Goal: Use online tool/utility

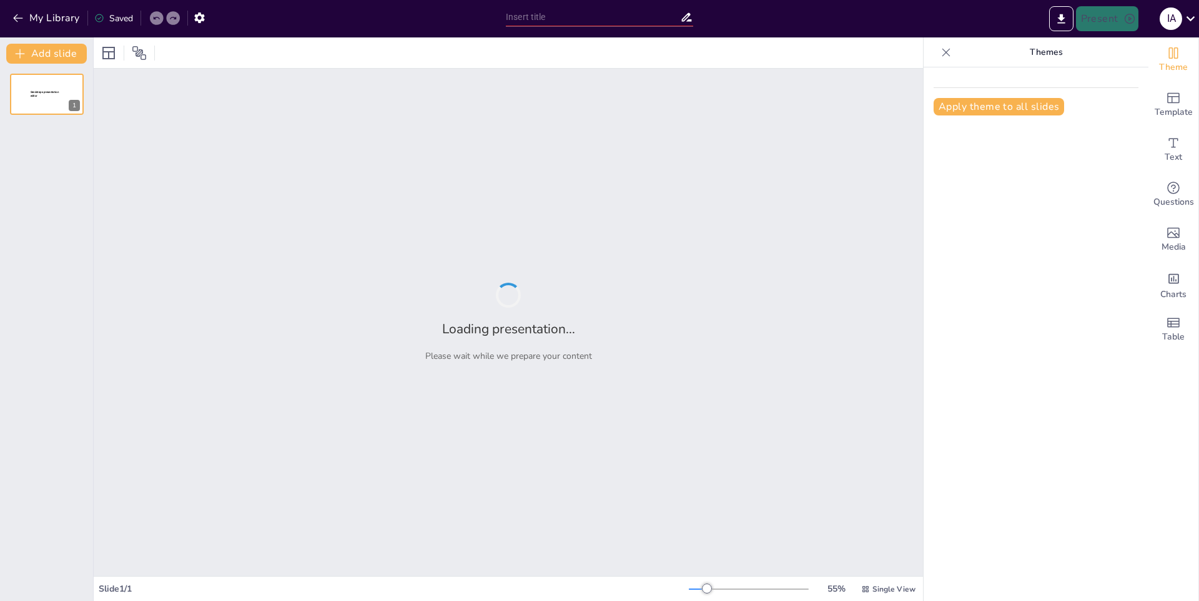
type input "Educacion en [GEOGRAPHIC_DATA]"
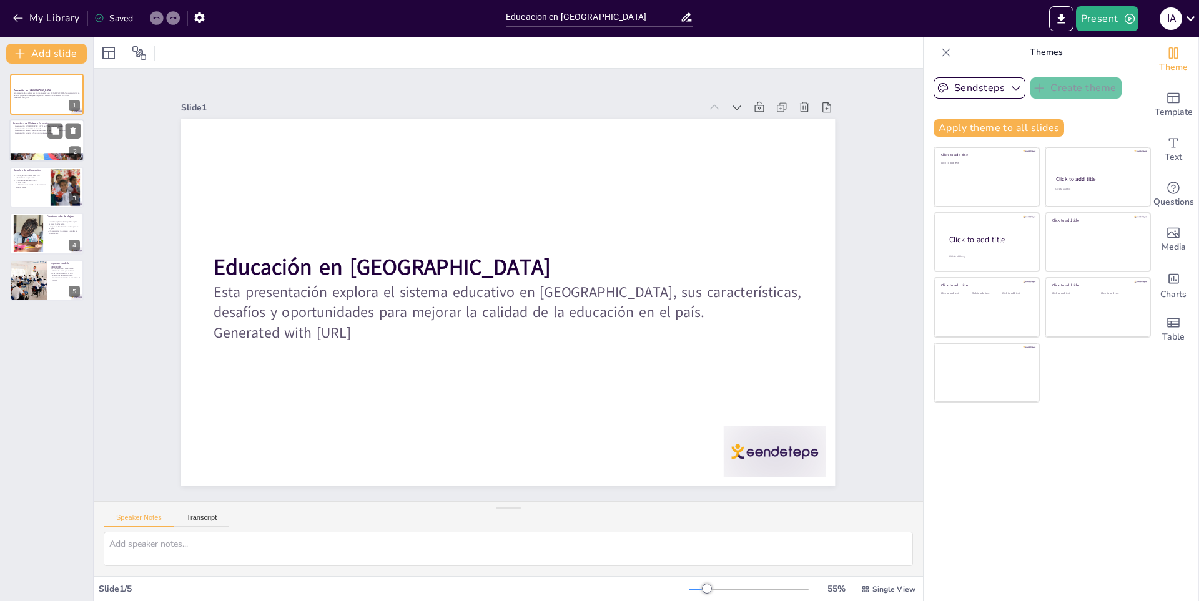
click at [35, 129] on p "La educación preescolar es crucial." at bounding box center [46, 128] width 67 height 2
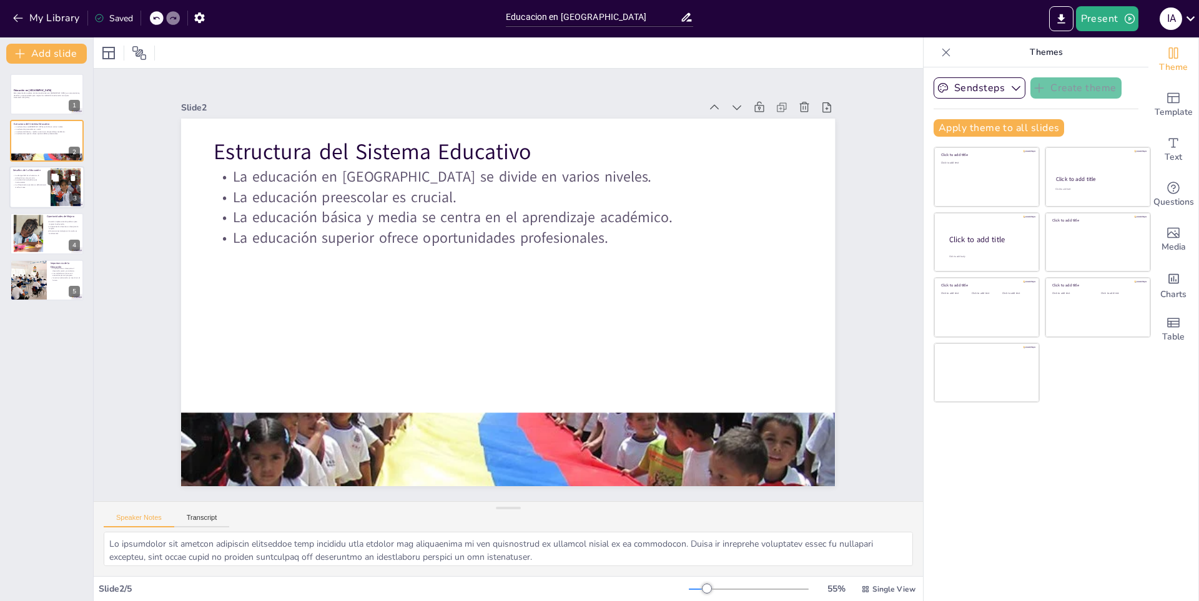
click at [30, 185] on p "La infraestructura escolar es deficiente en muchas áreas." at bounding box center [30, 186] width 34 height 4
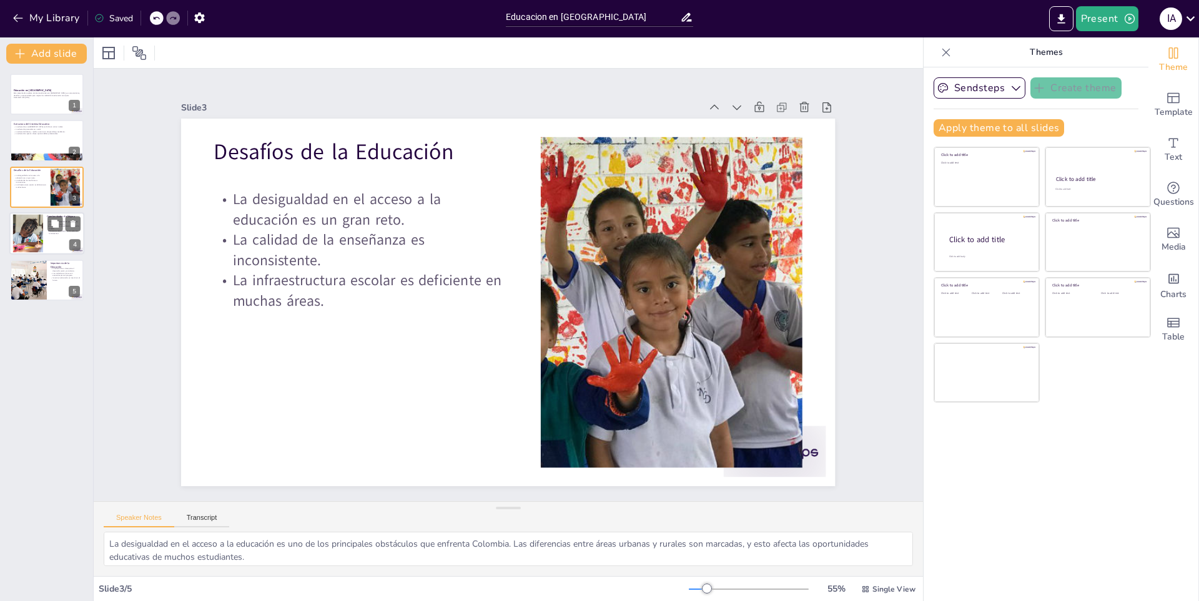
click at [27, 215] on div at bounding box center [27, 234] width 57 height 38
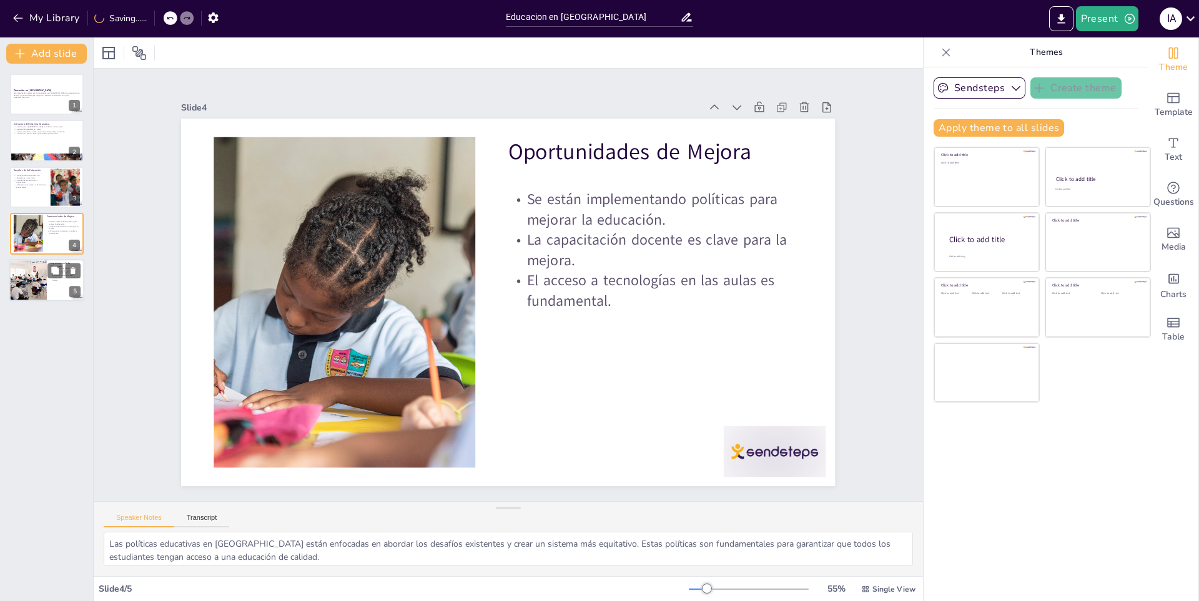
click at [31, 260] on div at bounding box center [28, 280] width 59 height 42
type textarea "La educación es un [PERSON_NAME] fundamental para el desarrollo de cualquier so…"
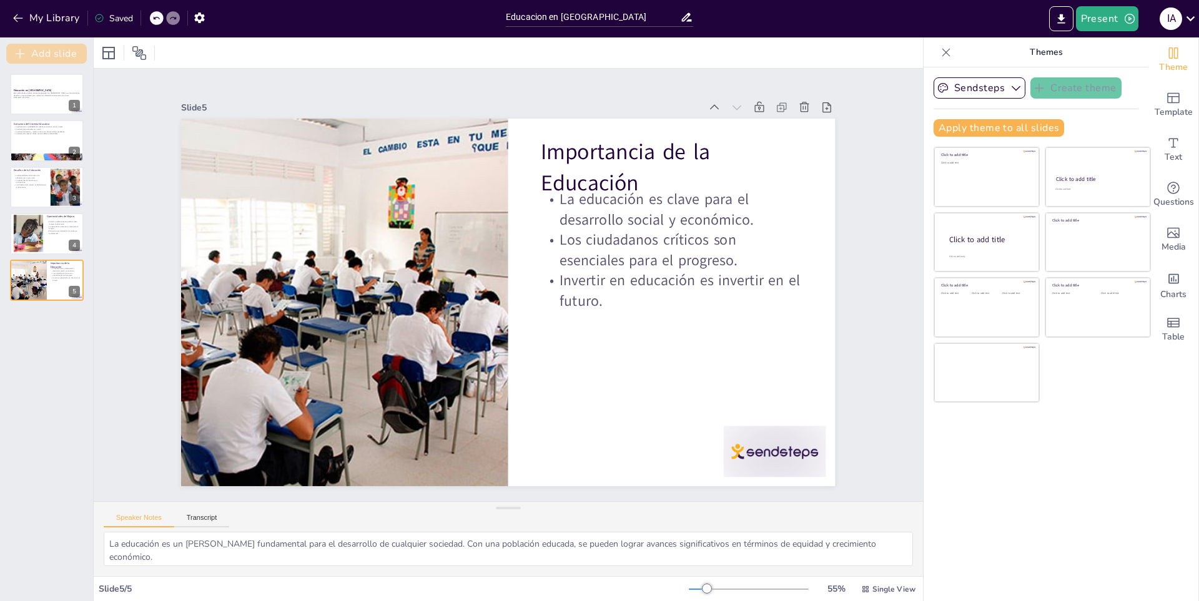
click at [16, 55] on icon "button" at bounding box center [20, 53] width 12 height 12
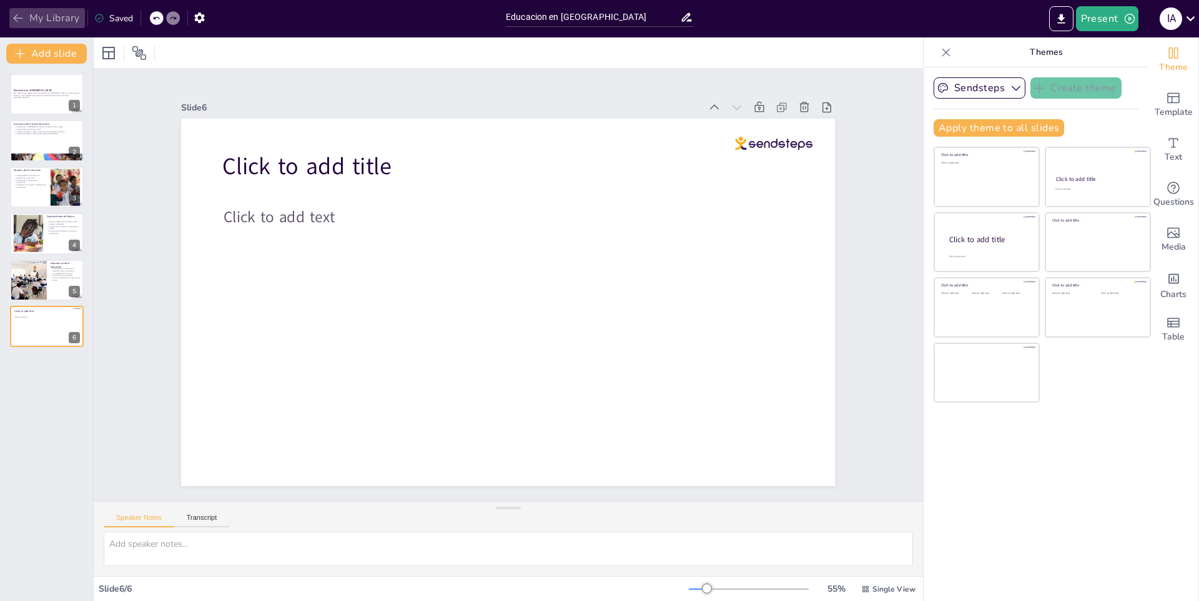
click at [16, 20] on icon "button" at bounding box center [17, 18] width 9 height 8
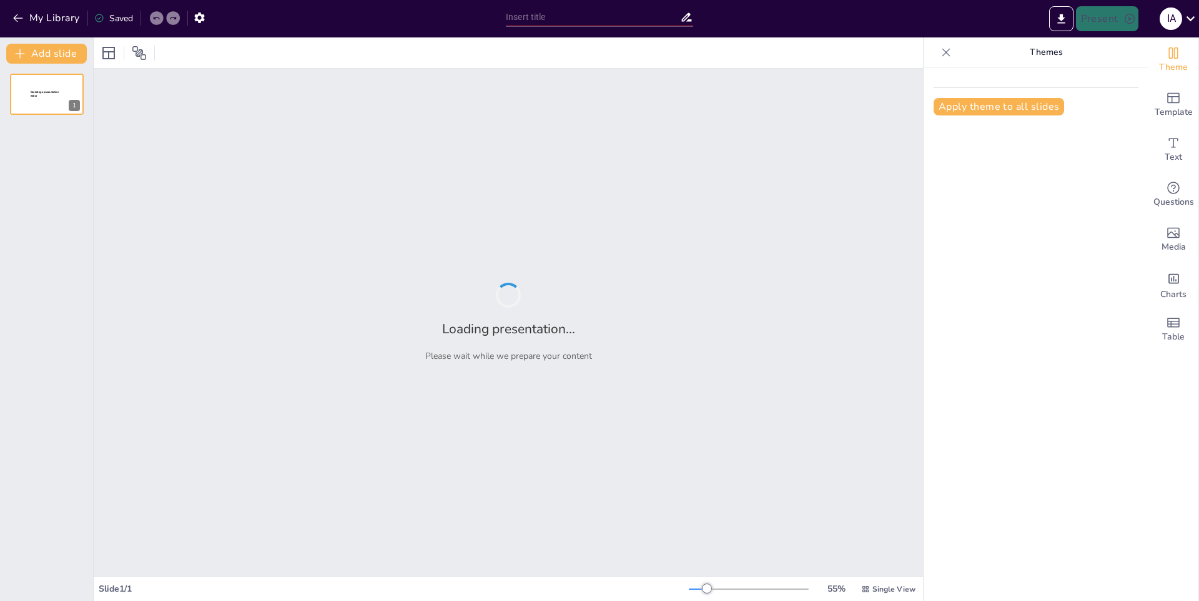
type input "Importancia de la educacion"
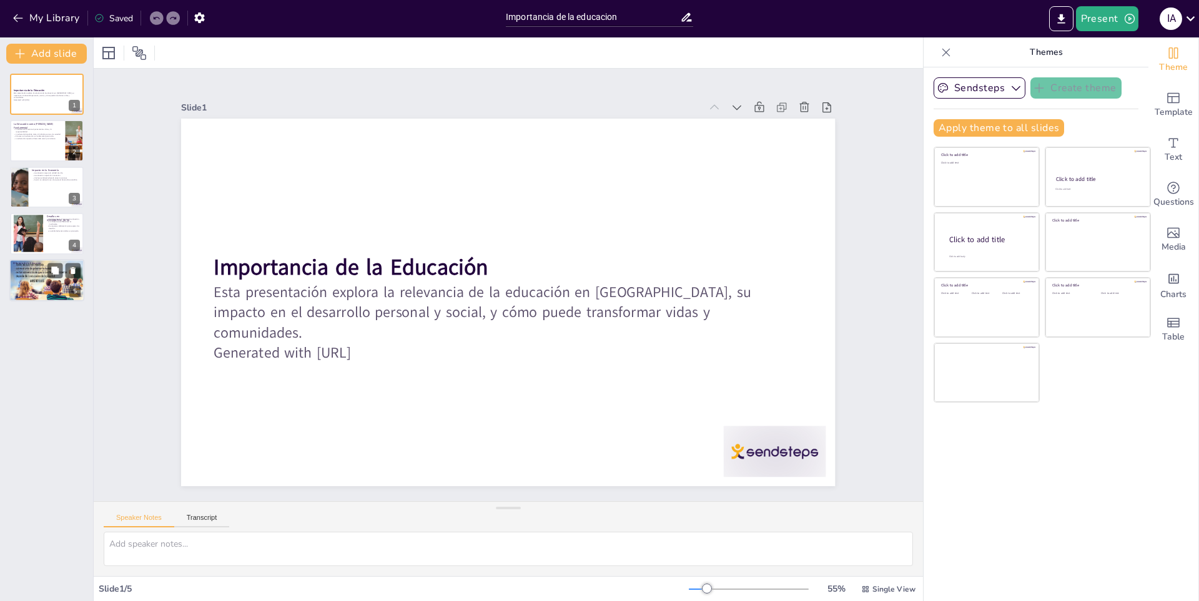
click at [26, 282] on div at bounding box center [46, 280] width 75 height 47
type textarea "La educación es una inversión a largo plazo que tiene el potencial de transform…"
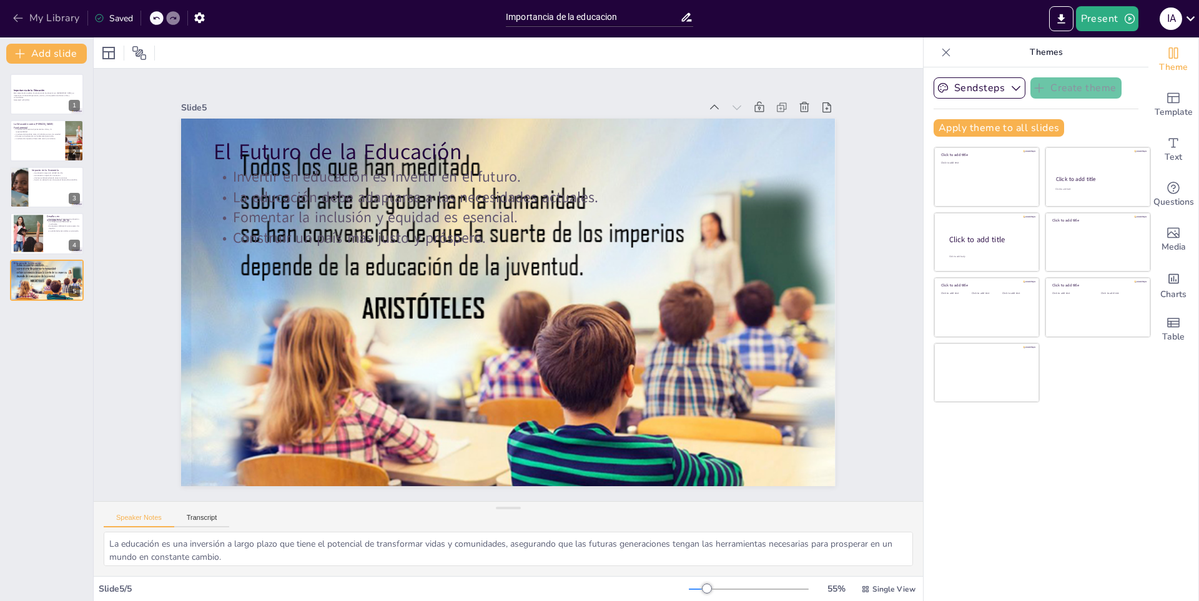
click at [37, 12] on button "My Library" at bounding box center [47, 18] width 76 height 20
